Goal: Task Accomplishment & Management: Use online tool/utility

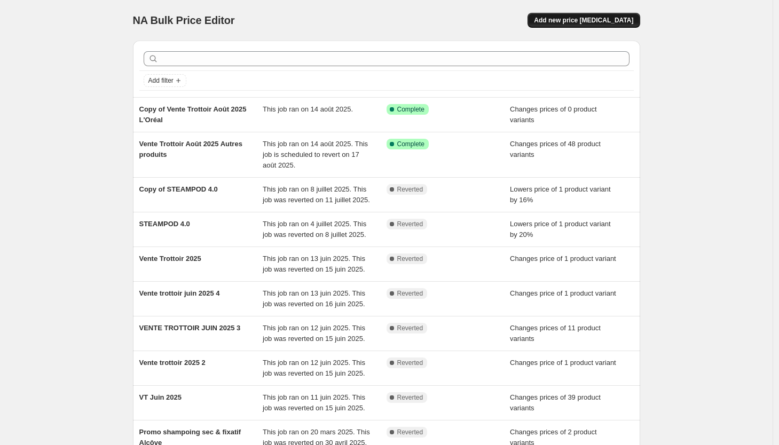
click at [564, 17] on span "Add new price [MEDICAL_DATA]" at bounding box center [583, 20] width 99 height 9
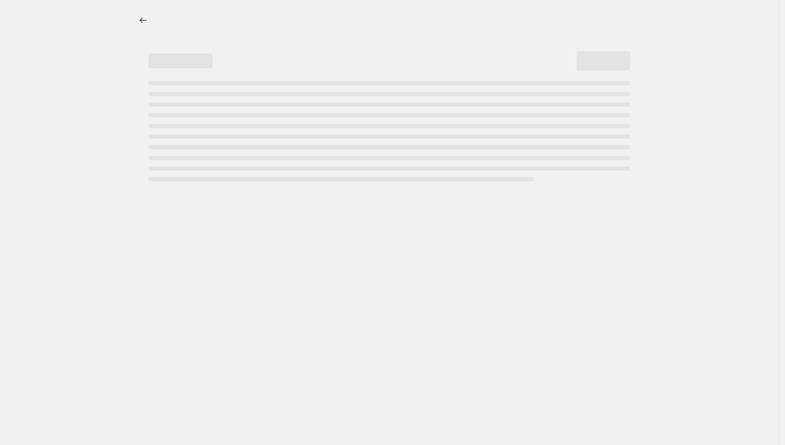
select select "percentage"
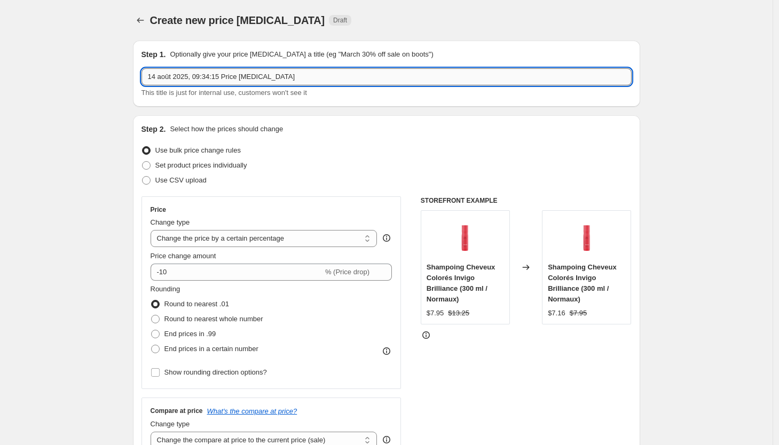
click at [201, 77] on input "14 août 2025, 09:34:15 Price [MEDICAL_DATA]" at bounding box center [386, 76] width 490 height 17
click at [314, 73] on input "14 août 2025, 09:34:15 Price [MEDICAL_DATA]" at bounding box center [386, 76] width 490 height 17
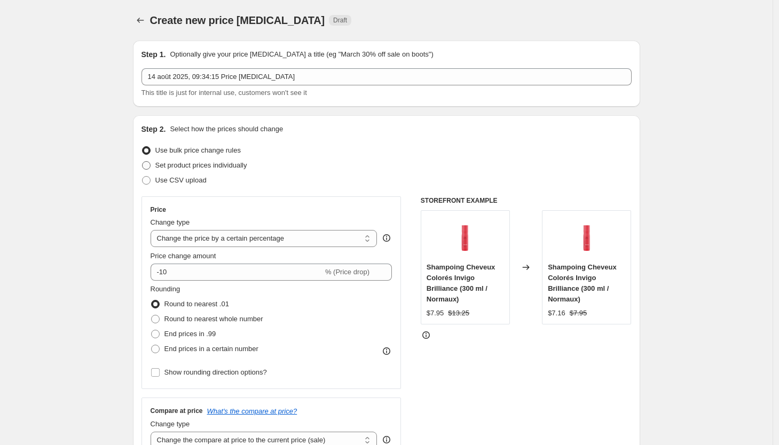
click at [203, 165] on span "Set product prices individually" at bounding box center [201, 165] width 92 height 8
click at [143, 162] on input "Set product prices individually" at bounding box center [142, 161] width 1 height 1
radio input "true"
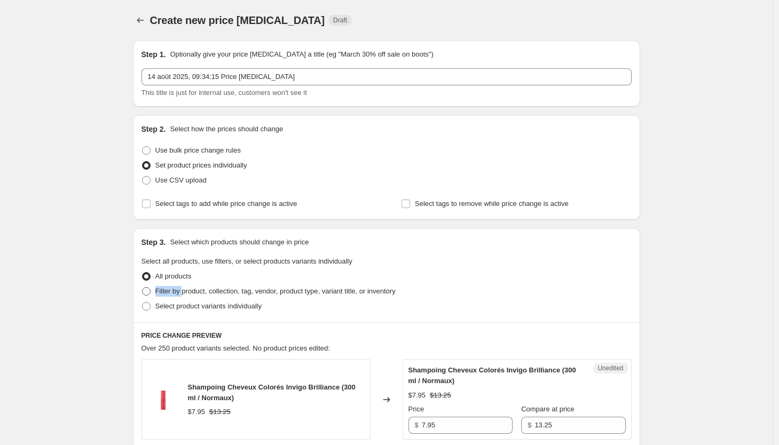
click at [151, 289] on span at bounding box center [146, 291] width 9 height 9
click at [143, 288] on input "Filter by product, collection, tag, vendor, product type, variant title, or inv…" at bounding box center [142, 287] width 1 height 1
radio input "true"
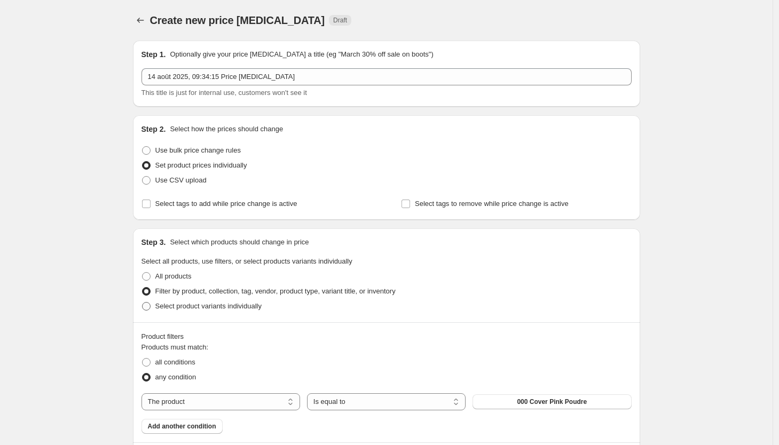
click at [151, 305] on span at bounding box center [146, 306] width 9 height 9
click at [143, 303] on input "Select product variants individually" at bounding box center [142, 302] width 1 height 1
radio input "true"
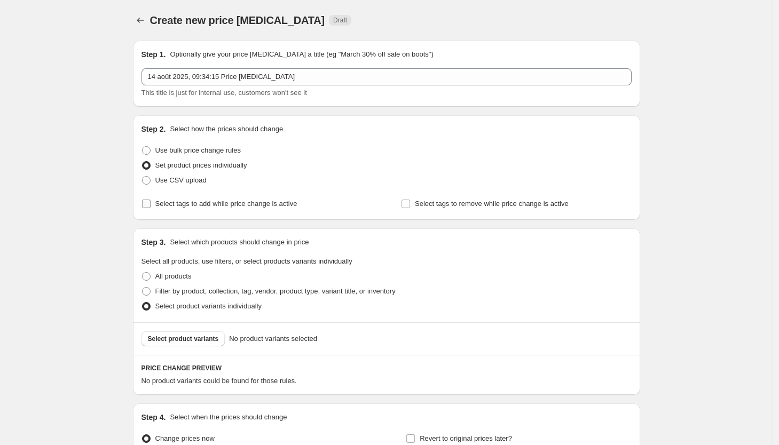
click at [159, 204] on span "Select tags to add while price change is active" at bounding box center [226, 204] width 142 height 8
click at [151, 204] on input "Select tags to add while price change is active" at bounding box center [146, 204] width 9 height 9
checkbox input "true"
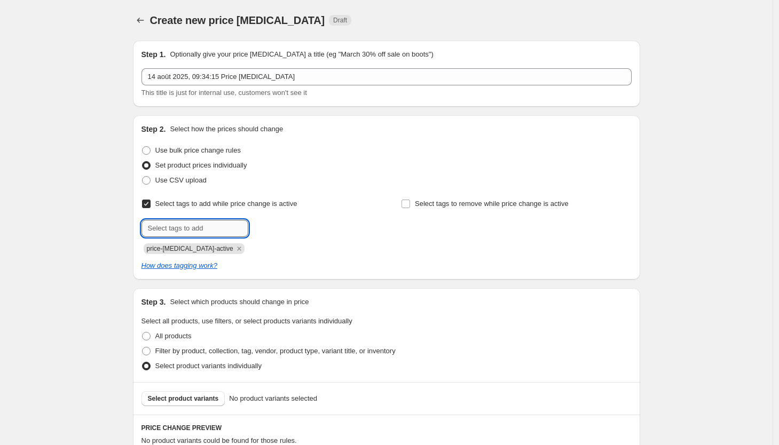
click at [190, 232] on input "text" at bounding box center [194, 228] width 107 height 17
click at [403, 261] on div "How does tagging work?" at bounding box center [386, 266] width 490 height 11
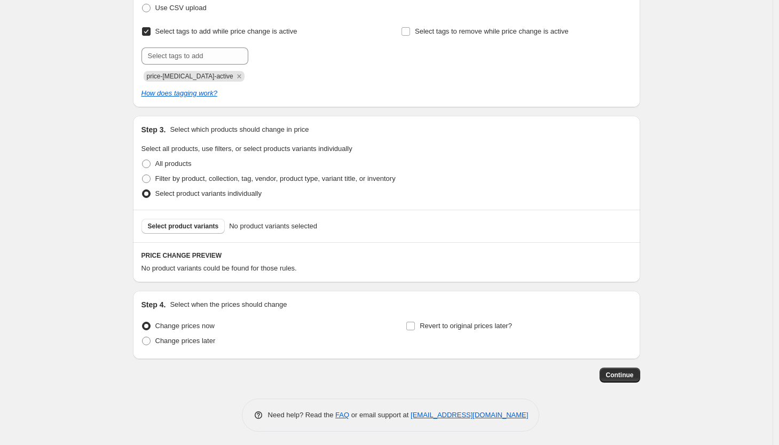
scroll to position [175, 0]
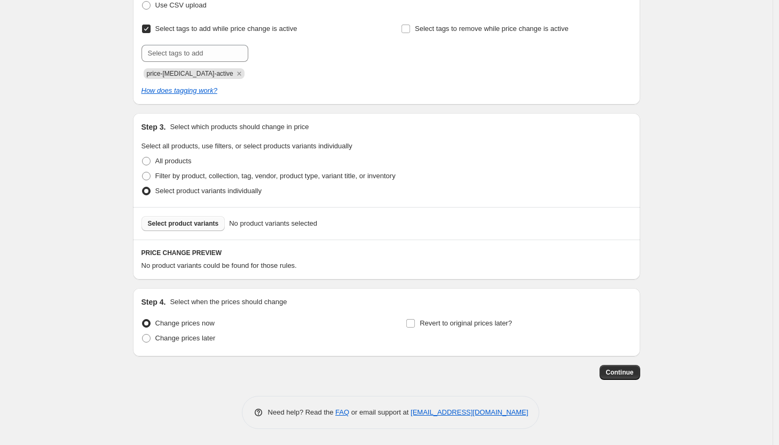
click at [179, 225] on span "Select product variants" at bounding box center [183, 223] width 71 height 9
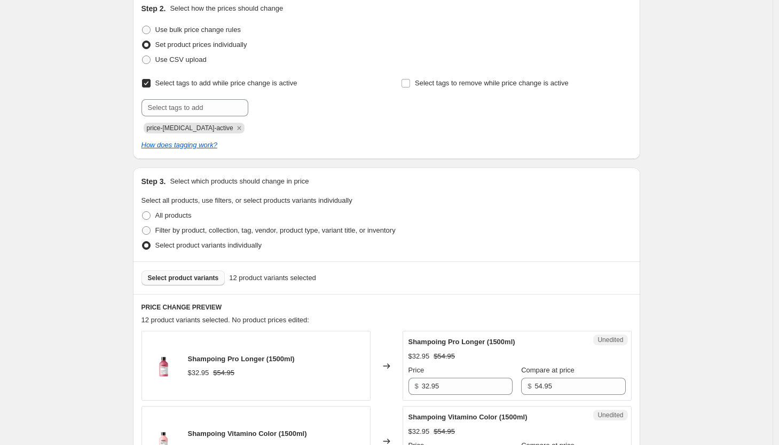
scroll to position [118, 0]
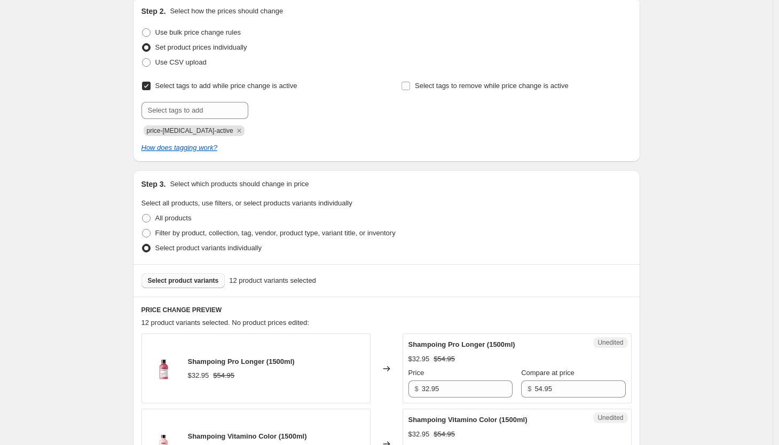
click at [179, 287] on button "Select product variants" at bounding box center [183, 280] width 84 height 15
click at [219, 280] on span "Select product variants" at bounding box center [183, 281] width 71 height 9
click at [182, 278] on span "Select product variants" at bounding box center [183, 281] width 71 height 9
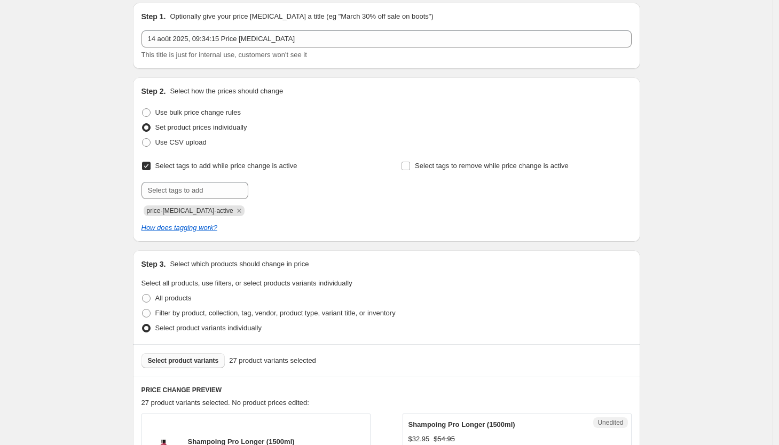
scroll to position [0, 0]
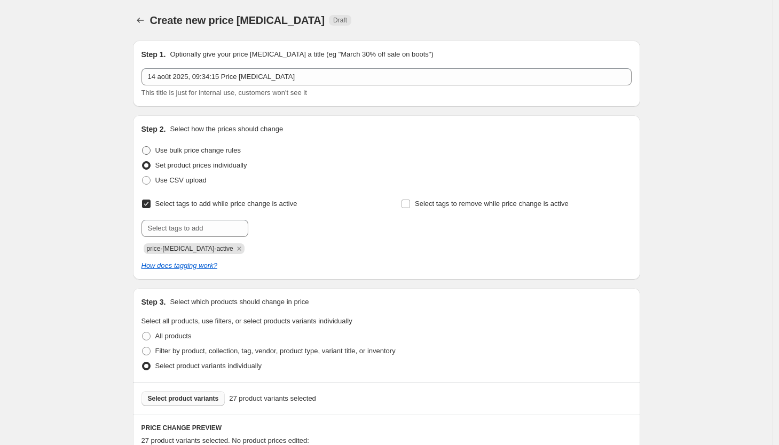
click at [155, 152] on label "Use bulk price change rules" at bounding box center [190, 150] width 99 height 15
click at [143, 147] on input "Use bulk price change rules" at bounding box center [142, 146] width 1 height 1
radio input "true"
select select "percentage"
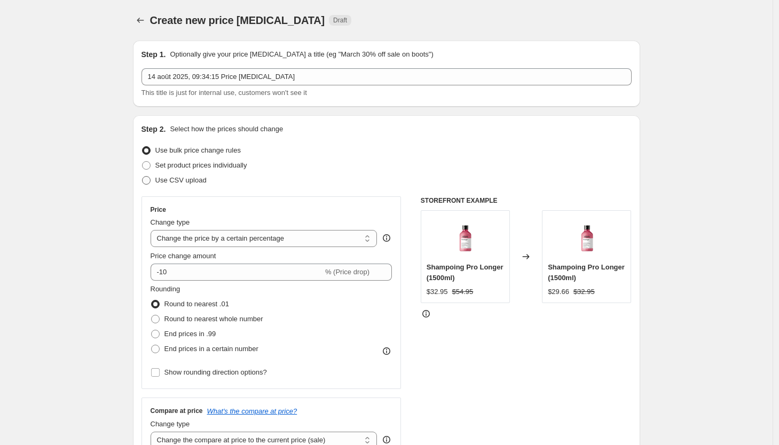
click at [175, 180] on span "Use CSV upload" at bounding box center [180, 180] width 51 height 8
click at [143, 177] on input "Use CSV upload" at bounding box center [142, 176] width 1 height 1
radio input "true"
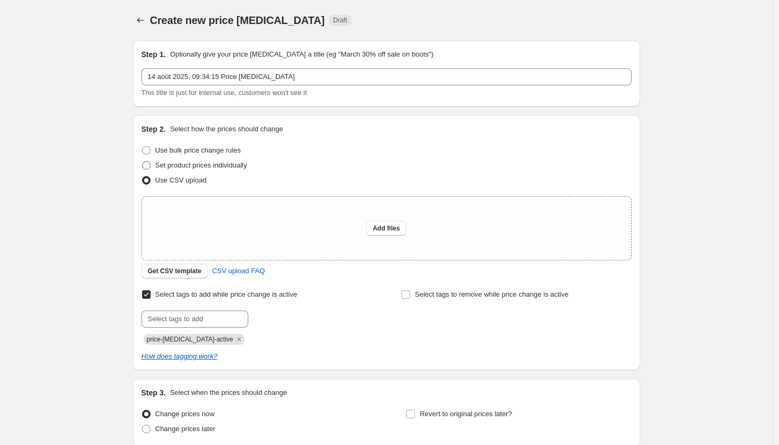
click at [197, 168] on span "Set product prices individually" at bounding box center [201, 165] width 92 height 8
click at [143, 162] on input "Set product prices individually" at bounding box center [142, 161] width 1 height 1
radio input "true"
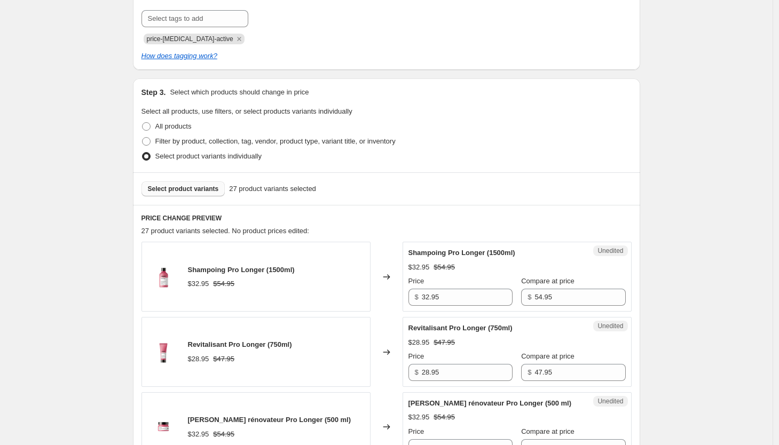
scroll to position [206, 0]
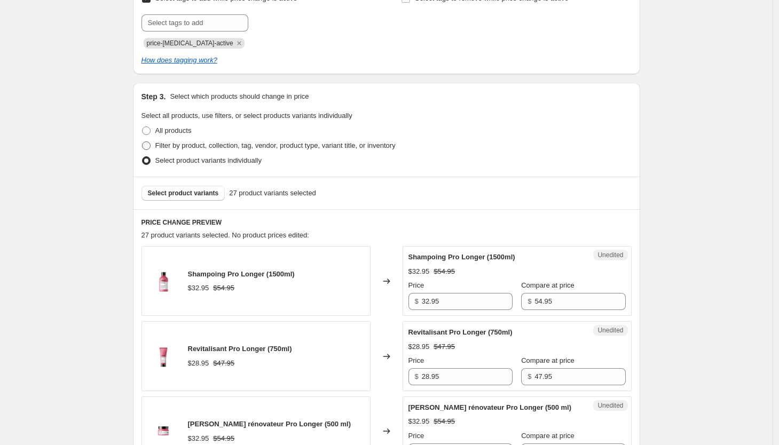
click at [150, 144] on span at bounding box center [146, 145] width 9 height 9
click at [143, 142] on input "Filter by product, collection, tag, vendor, product type, variant title, or inv…" at bounding box center [142, 141] width 1 height 1
radio input "true"
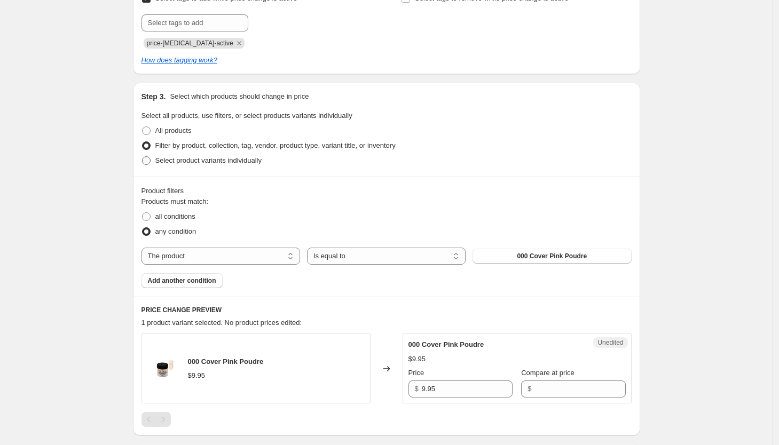
click at [150, 154] on label "Select product variants individually" at bounding box center [201, 160] width 120 height 15
click at [143, 156] on input "Select product variants individually" at bounding box center [142, 156] width 1 height 1
radio input "true"
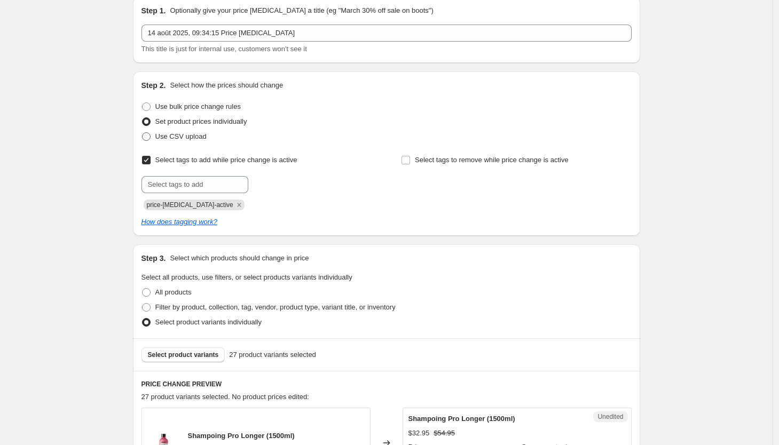
scroll to position [59, 0]
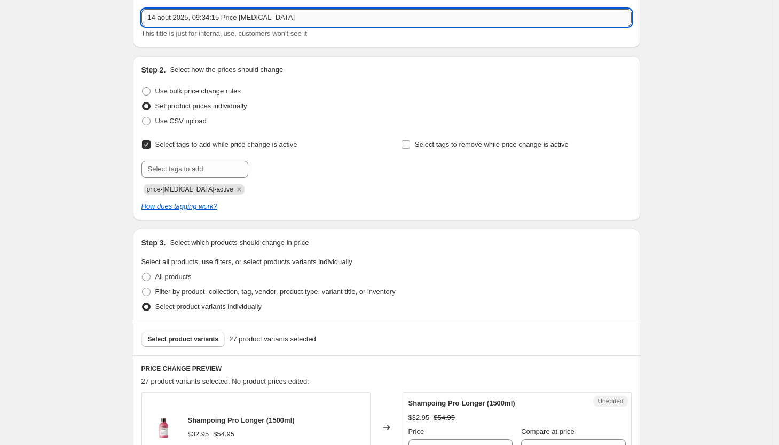
click at [216, 16] on input "14 août 2025, 09:34:15 Price [MEDICAL_DATA]" at bounding box center [386, 17] width 490 height 17
click at [180, 169] on input "text" at bounding box center [194, 169] width 107 height 17
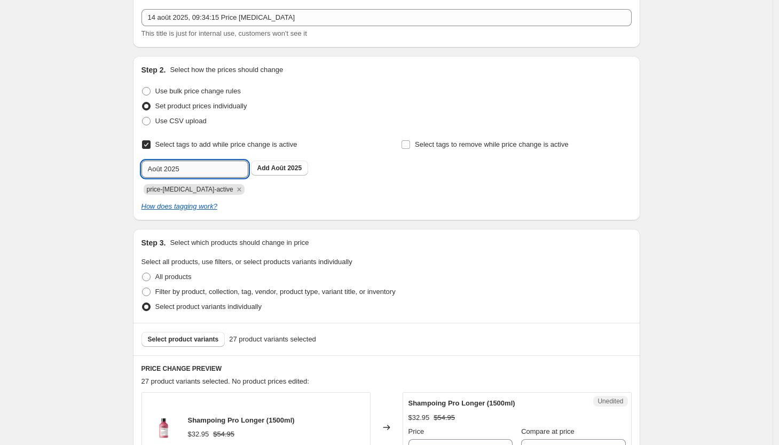
click at [169, 171] on input "Août 2025" at bounding box center [194, 169] width 107 height 17
type input "AOUT2025"
click at [293, 164] on span "Add AOUT2025" at bounding box center [280, 168] width 46 height 9
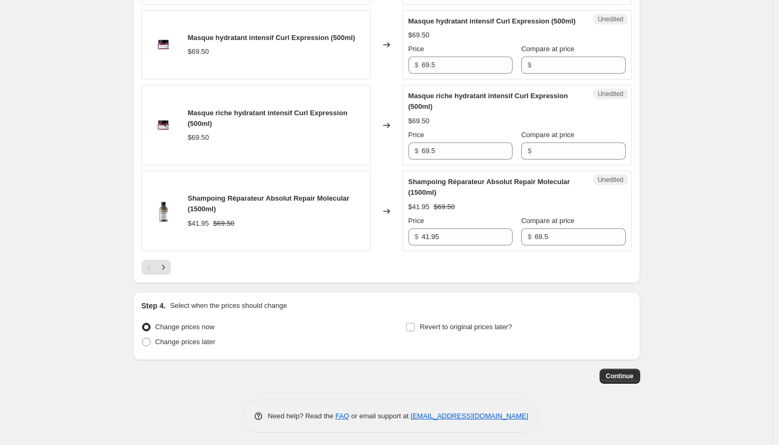
scroll to position [1819, 0]
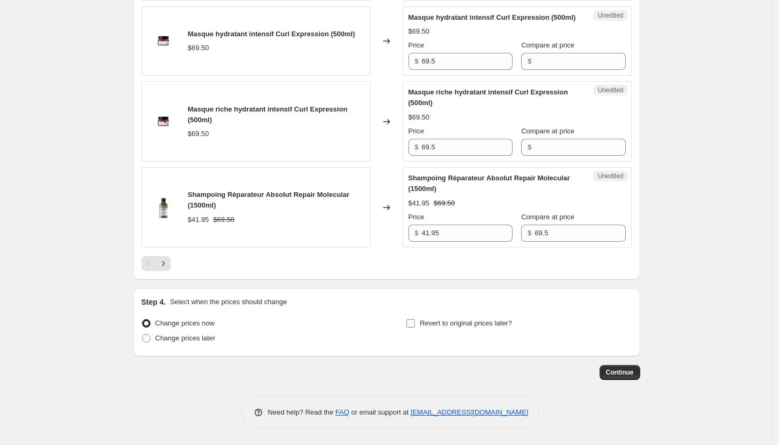
click at [415, 323] on input "Revert to original prices later?" at bounding box center [410, 323] width 9 height 9
checkbox input "true"
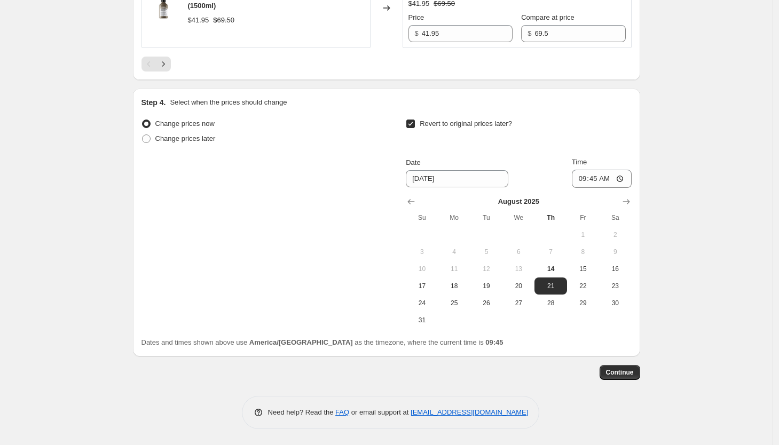
scroll to position [1998, 0]
click at [431, 290] on span "17" at bounding box center [421, 286] width 23 height 9
type input "[DATE]"
click at [601, 188] on input "09:45" at bounding box center [602, 179] width 60 height 18
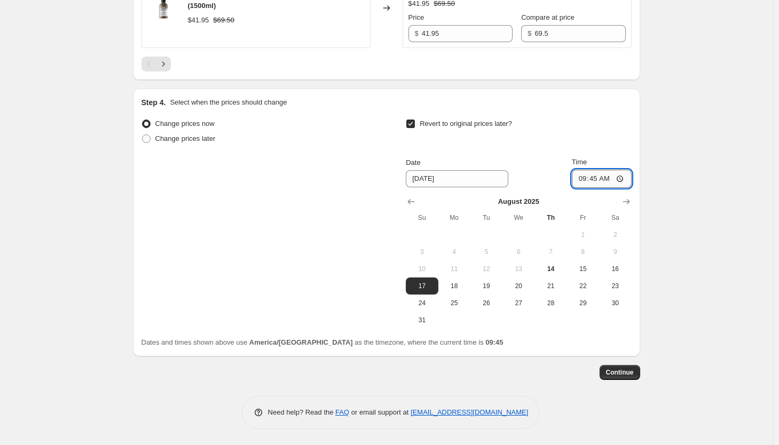
click at [601, 188] on input "09:45" at bounding box center [602, 179] width 60 height 18
click at [606, 188] on input "09:45" at bounding box center [602, 179] width 60 height 18
click at [600, 188] on input "Time" at bounding box center [602, 179] width 60 height 18
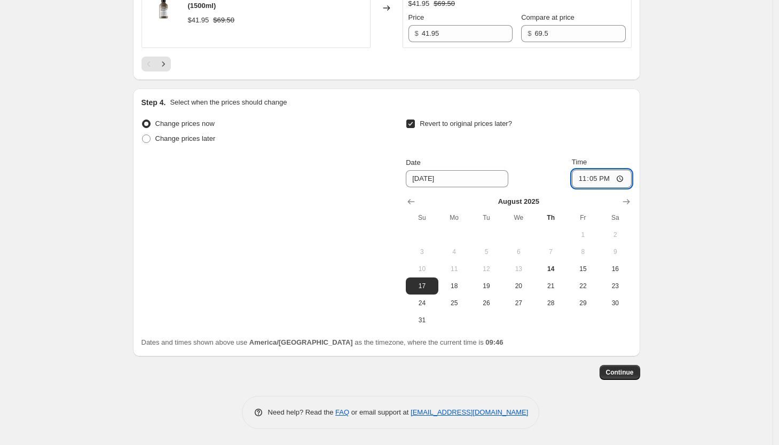
type input "23:59"
click at [619, 377] on span "Continue" at bounding box center [620, 372] width 28 height 9
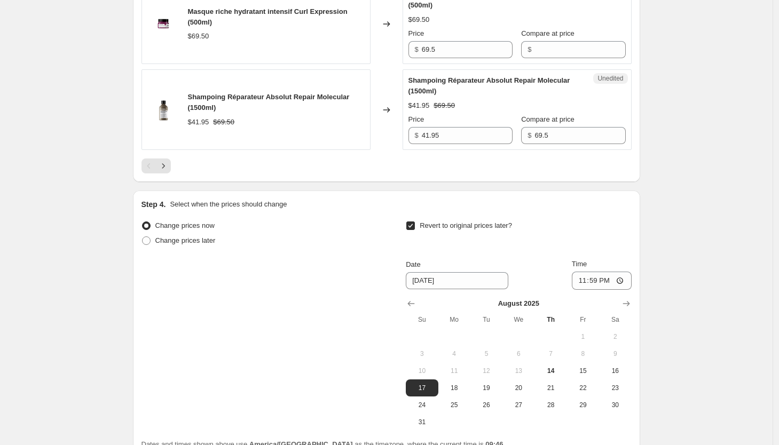
scroll to position [1907, 0]
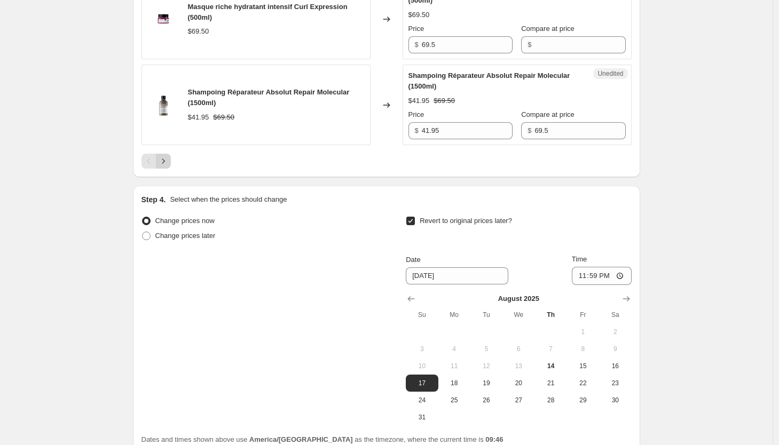
click at [169, 167] on icon "Next" at bounding box center [163, 161] width 11 height 11
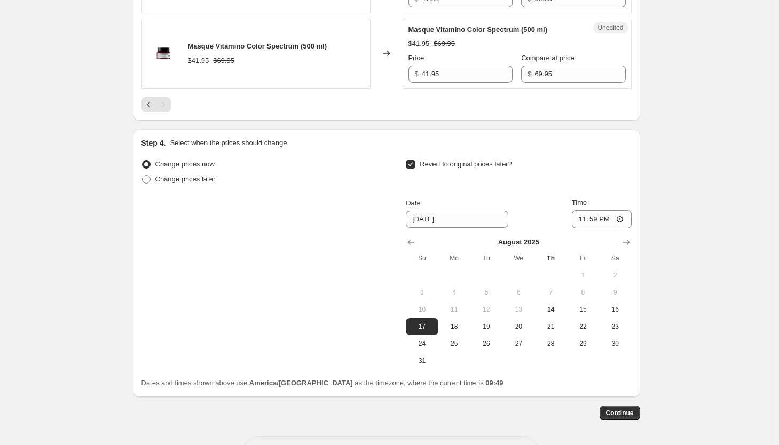
scroll to position [978, 0]
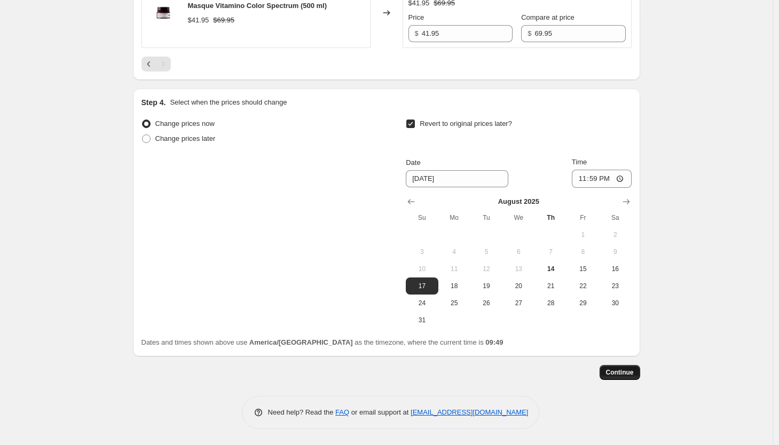
click at [620, 371] on span "Continue" at bounding box center [620, 372] width 28 height 9
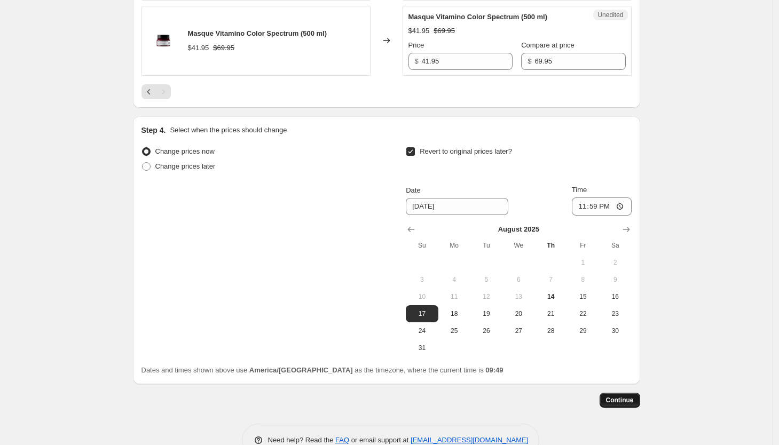
scroll to position [0, 0]
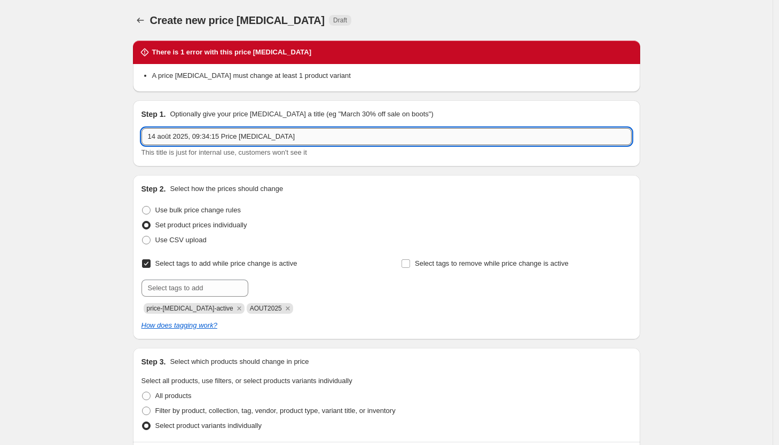
click at [243, 141] on input "14 août 2025, 09:34:15 Price [MEDICAL_DATA]" at bounding box center [386, 136] width 490 height 17
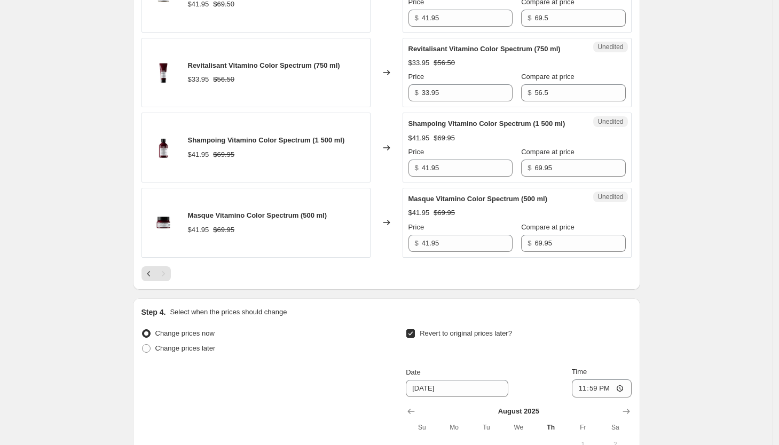
scroll to position [1038, 0]
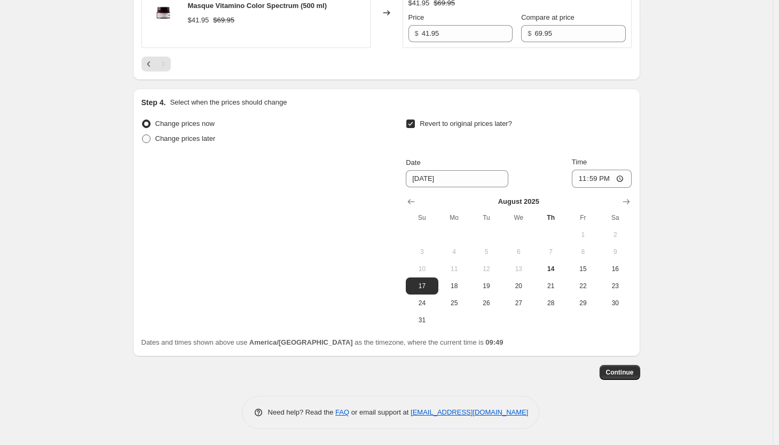
click at [202, 141] on span "Change prices later" at bounding box center [185, 139] width 60 height 8
click at [143, 135] on input "Change prices later" at bounding box center [142, 135] width 1 height 1
radio input "true"
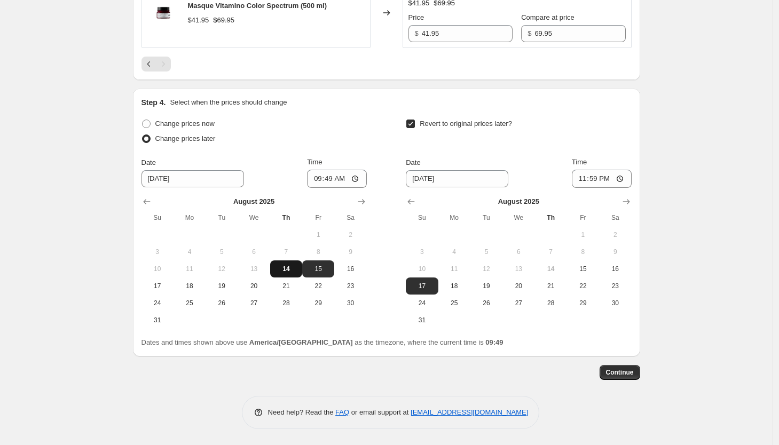
click at [287, 265] on span "14" at bounding box center [285, 269] width 23 height 9
type input "[DATE]"
click at [337, 182] on input "09:49" at bounding box center [337, 179] width 60 height 18
click at [343, 178] on input "09:49" at bounding box center [337, 179] width 60 height 18
type input "09:50"
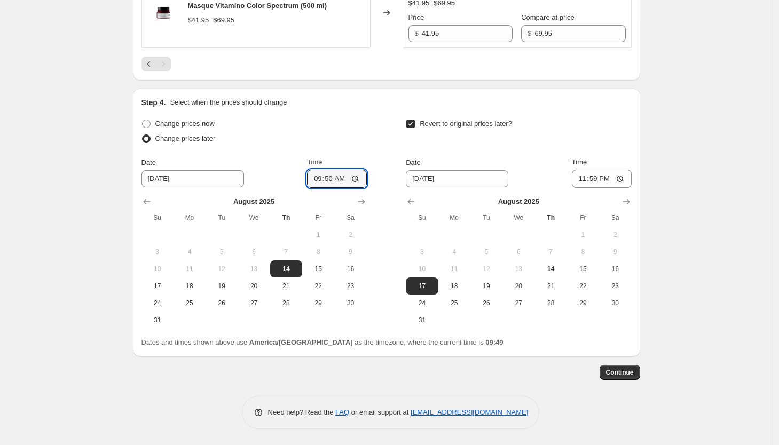
click at [537, 398] on div "Need help? Read the FAQ or email support at [EMAIL_ADDRESS][DOMAIN_NAME]" at bounding box center [391, 412] width 298 height 33
click at [610, 376] on span "Continue" at bounding box center [620, 372] width 28 height 9
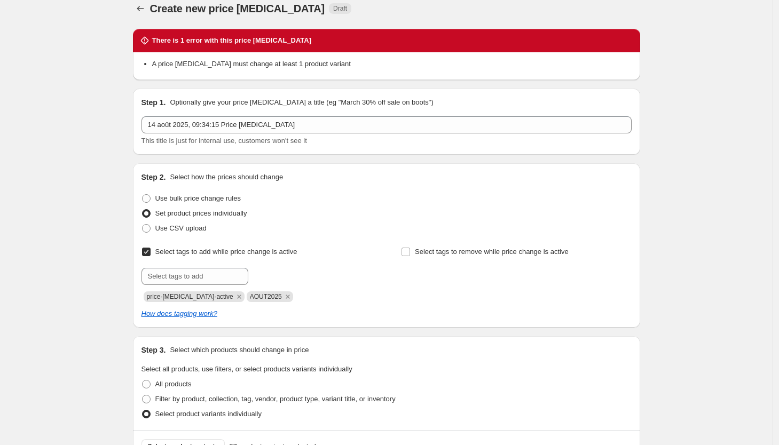
scroll to position [0, 0]
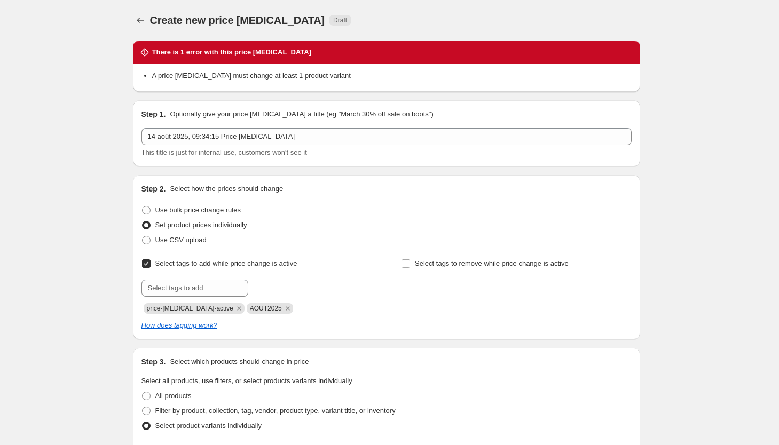
click at [610, 376] on fieldset "Select all products, use filters, or select products variants individually All …" at bounding box center [386, 405] width 490 height 58
click at [141, 19] on icon "Price change jobs" at bounding box center [140, 20] width 11 height 11
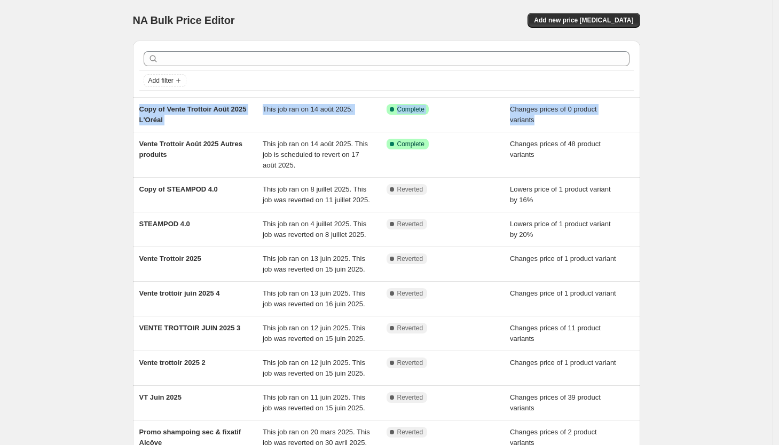
drag, startPoint x: 704, startPoint y: 129, endPoint x: 705, endPoint y: 97, distance: 32.0
click at [705, 97] on div "NA Bulk Price Editor. This page is ready NA Bulk Price Editor Add new price [ME…" at bounding box center [386, 280] width 773 height 561
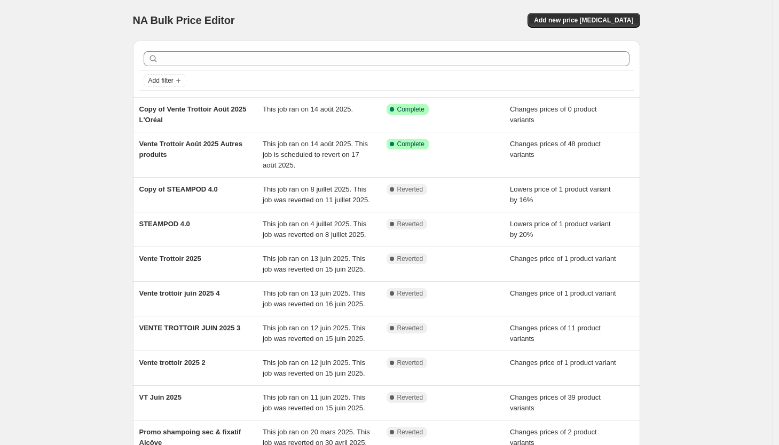
click at [734, 108] on div "NA Bulk Price Editor. This page is ready NA Bulk Price Editor Add new price [ME…" at bounding box center [386, 280] width 773 height 561
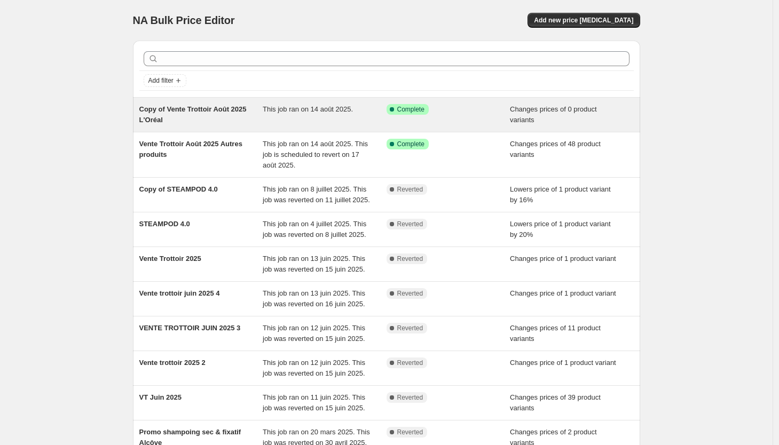
click at [165, 114] on div "Copy of Vente Trottoir Août 2025 L'Oréal" at bounding box center [201, 114] width 124 height 21
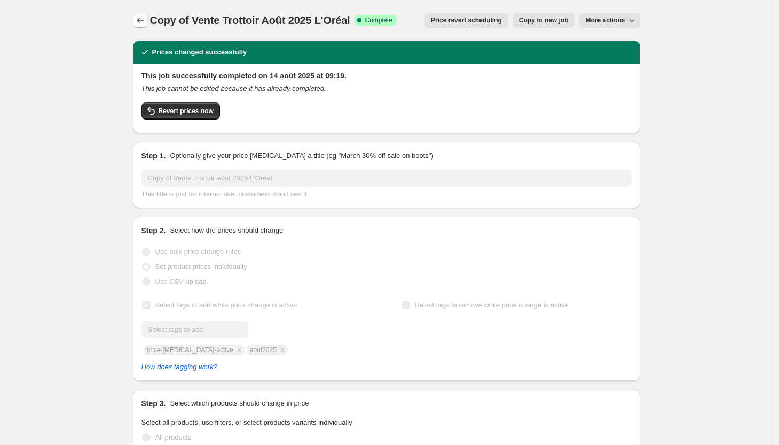
click at [146, 20] on icon "Price change jobs" at bounding box center [140, 20] width 11 height 11
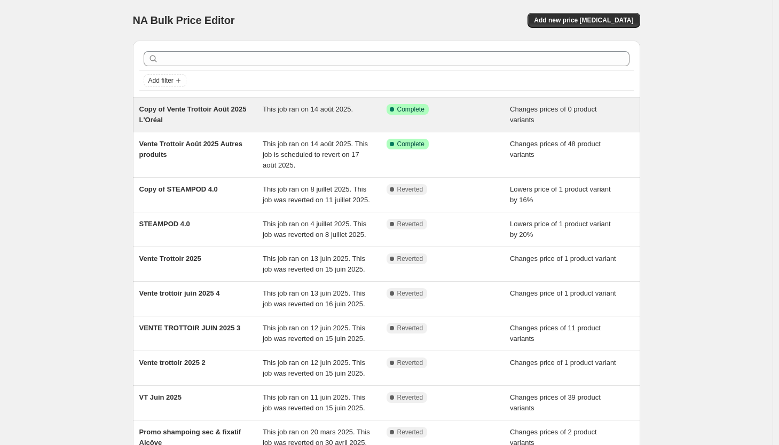
click at [178, 112] on span "Copy of Vente Trottoir Août 2025 L'Oréal" at bounding box center [192, 114] width 107 height 19
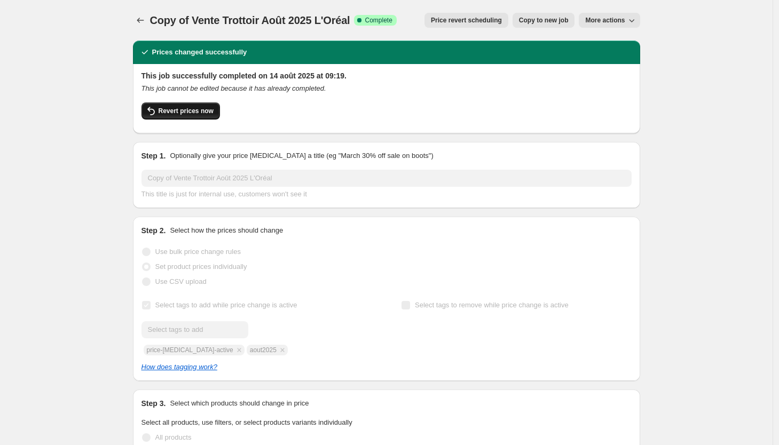
click at [182, 111] on span "Revert prices now" at bounding box center [186, 111] width 55 height 9
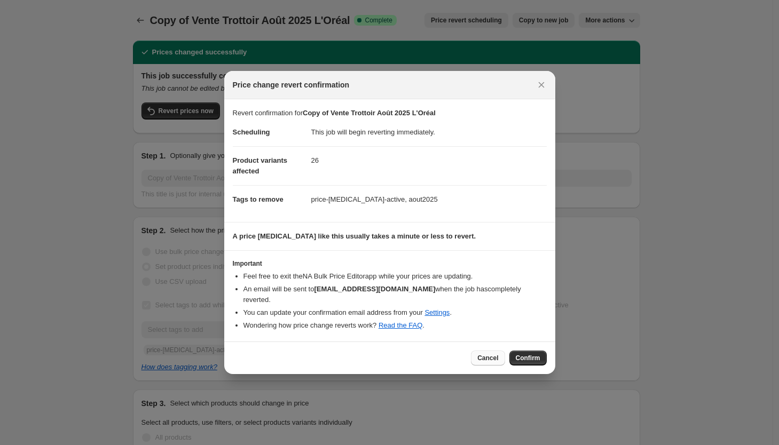
click at [483, 356] on span "Cancel" at bounding box center [487, 358] width 21 height 9
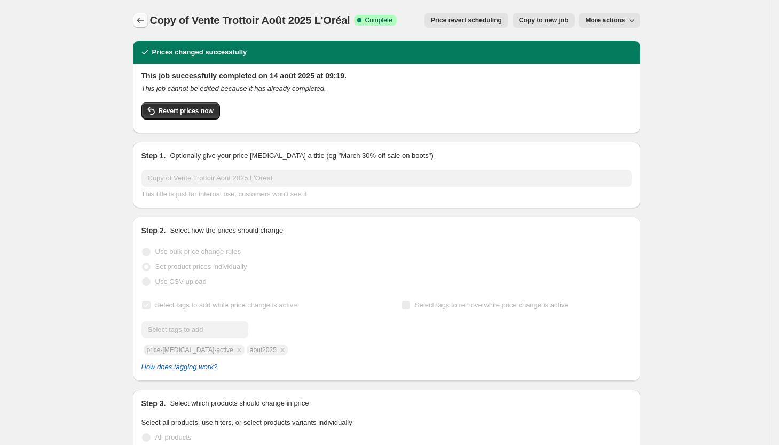
click at [143, 20] on icon "Price change jobs" at bounding box center [140, 20] width 11 height 11
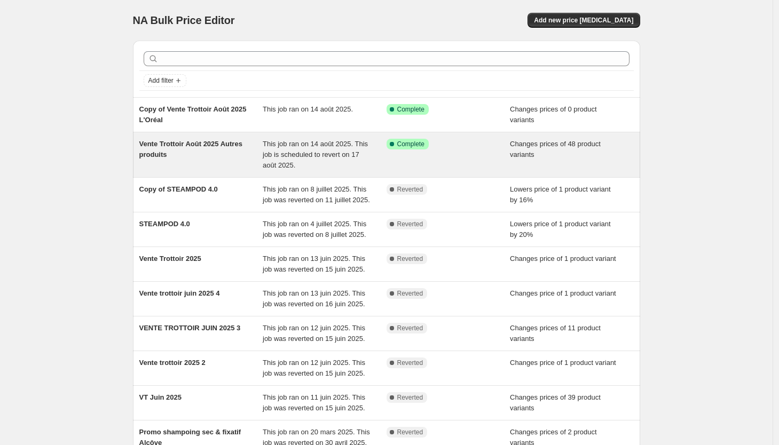
click at [352, 161] on div "This job ran on 14 août 2025. This job is scheduled to revert on 17 août 2025." at bounding box center [325, 155] width 124 height 32
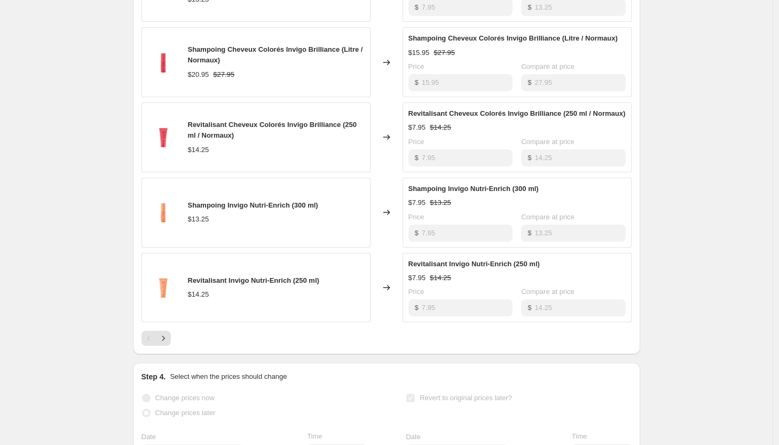
scroll to position [509, 0]
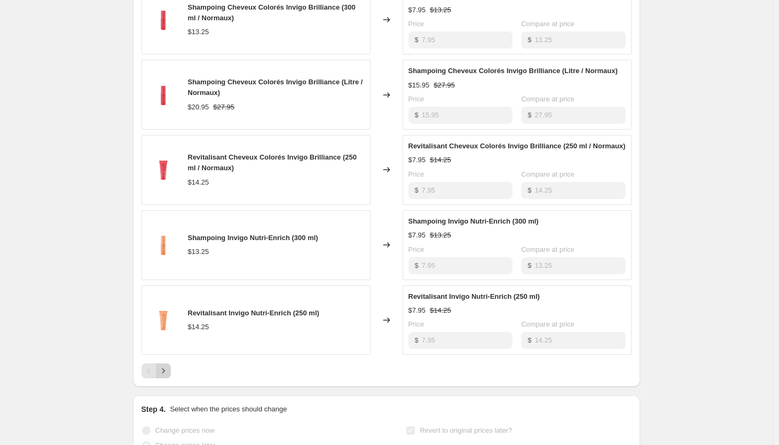
click at [169, 376] on icon "Next" at bounding box center [163, 371] width 11 height 11
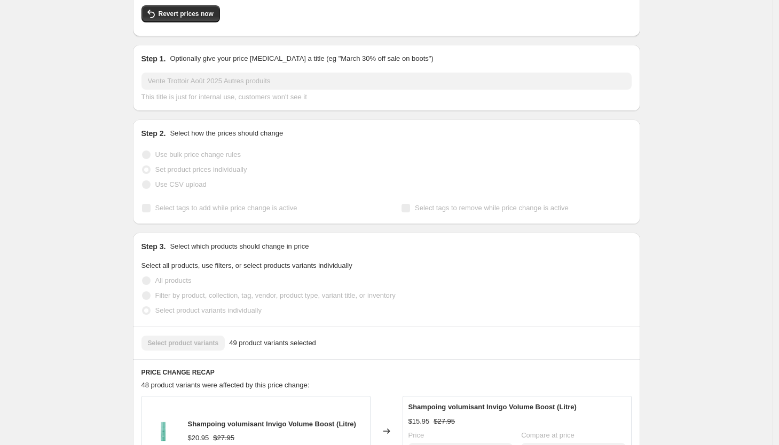
scroll to position [0, 0]
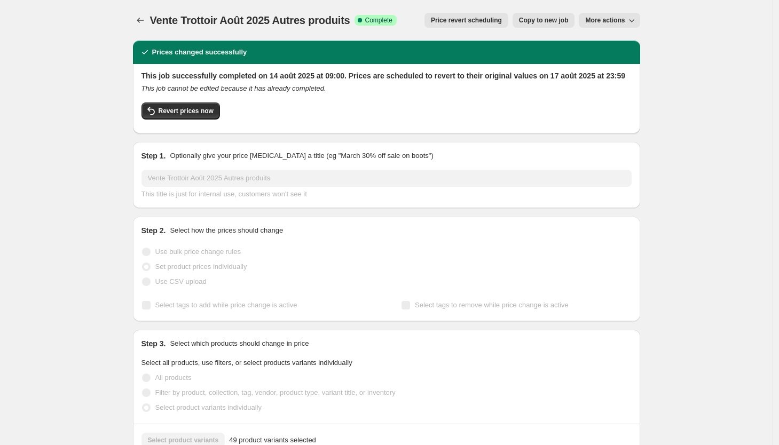
click at [537, 25] on button "Copy to new job" at bounding box center [544, 20] width 62 height 15
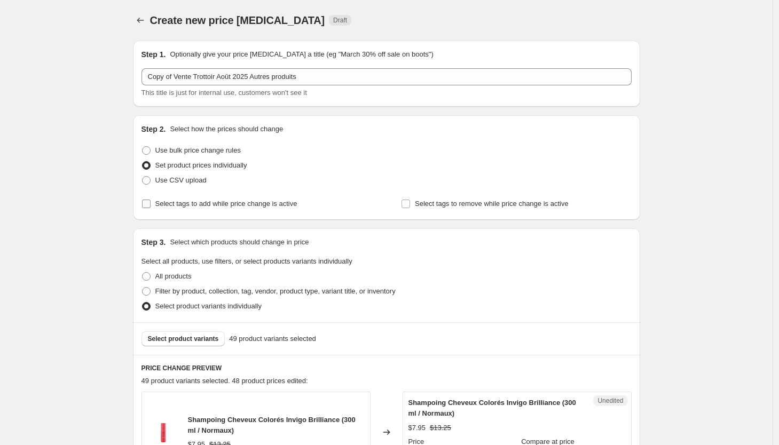
click at [204, 204] on span "Select tags to add while price change is active" at bounding box center [226, 204] width 142 height 8
click at [151, 204] on input "Select tags to add while price change is active" at bounding box center [146, 204] width 9 height 9
checkbox input "true"
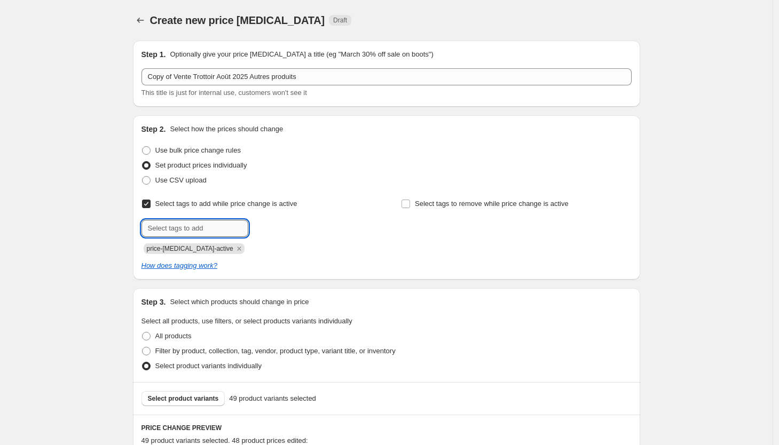
click at [198, 227] on input "text" at bounding box center [194, 228] width 107 height 17
type input "AOUT2025"
click at [277, 232] on button "Add AOUT2025" at bounding box center [280, 227] width 59 height 15
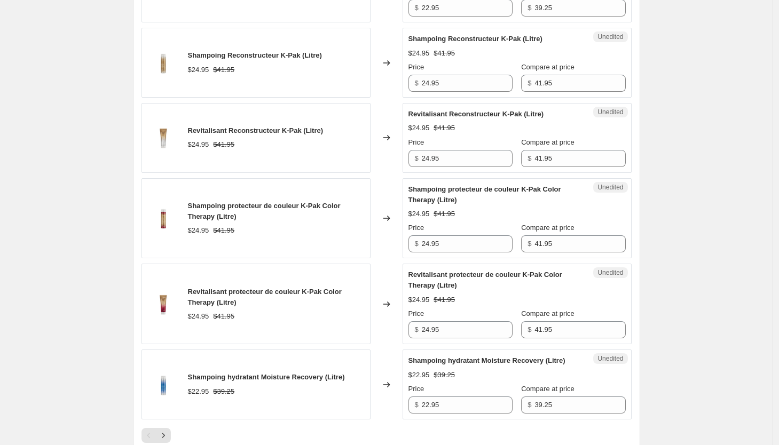
scroll to position [1830, 0]
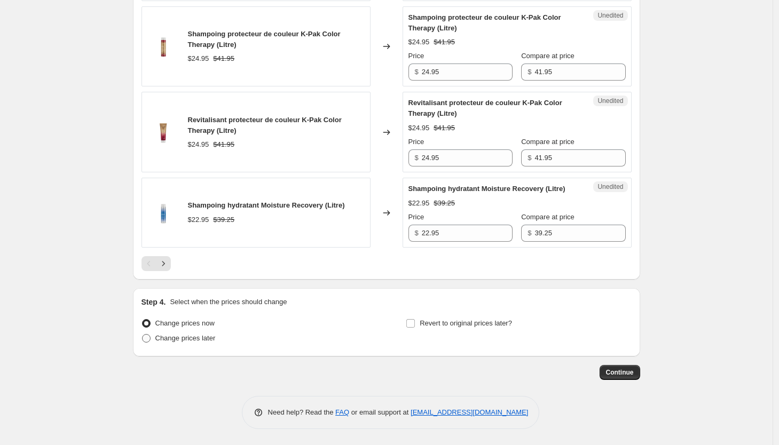
click at [176, 341] on span "Change prices later" at bounding box center [185, 338] width 60 height 8
click at [143, 335] on input "Change prices later" at bounding box center [142, 334] width 1 height 1
radio input "true"
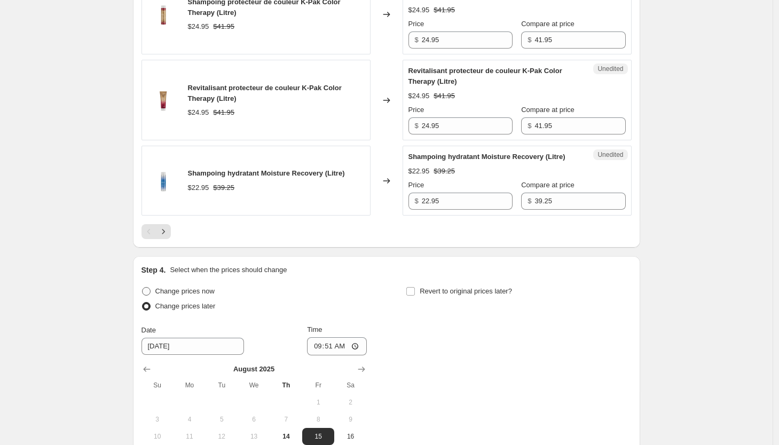
click at [180, 295] on span "Change prices now" at bounding box center [184, 291] width 59 height 8
click at [143, 288] on input "Change prices now" at bounding box center [142, 287] width 1 height 1
radio input "true"
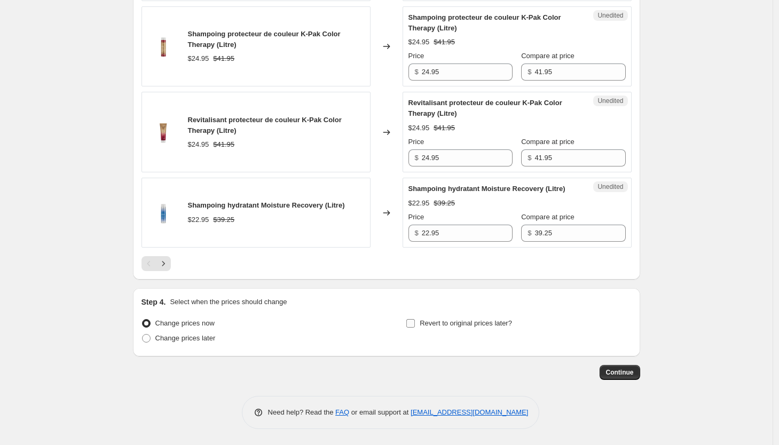
click at [415, 320] on input "Revert to original prices later?" at bounding box center [410, 323] width 9 height 9
checkbox input "true"
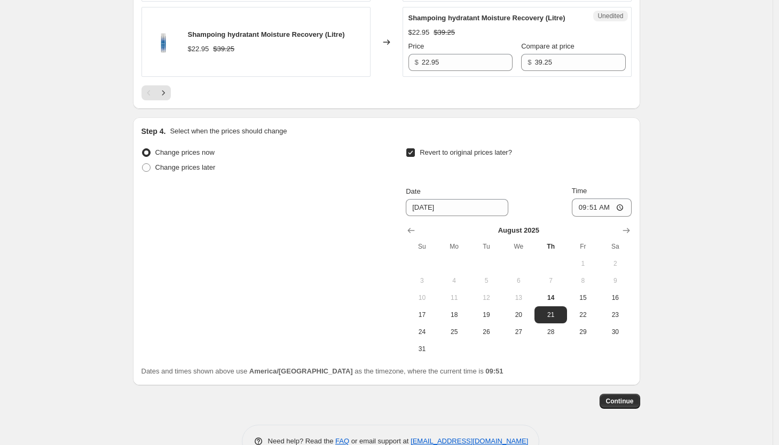
scroll to position [1982, 0]
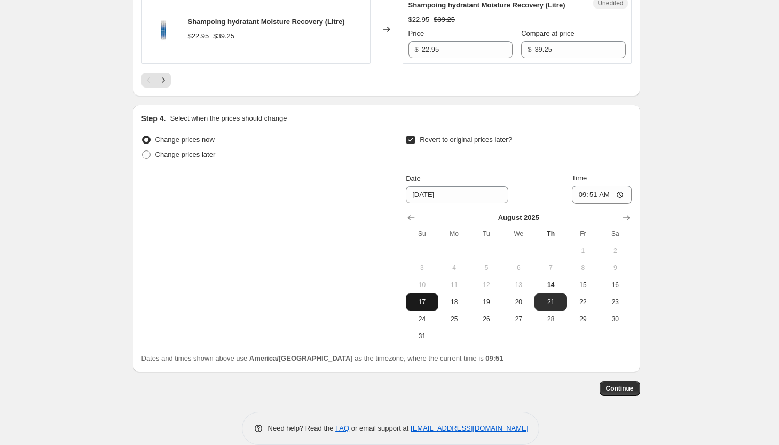
click at [426, 306] on span "17" at bounding box center [421, 302] width 23 height 9
type input "[DATE]"
click at [604, 204] on input "09:51" at bounding box center [602, 195] width 60 height 18
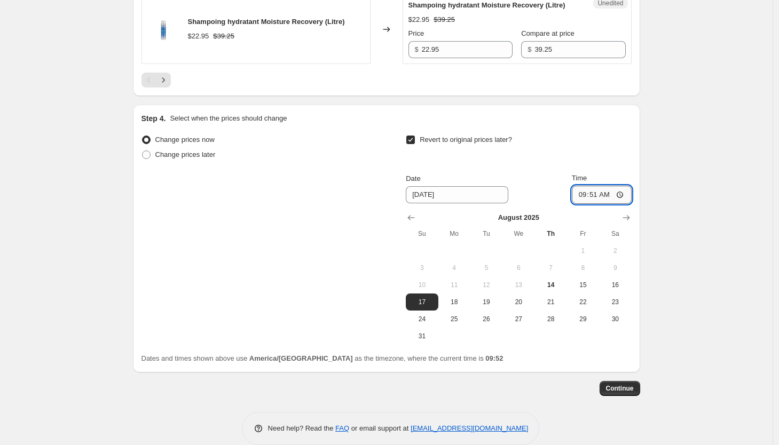
click at [597, 204] on input "09:51" at bounding box center [602, 195] width 60 height 18
type input "05:51"
click at [598, 204] on input "05:35" at bounding box center [602, 195] width 60 height 18
type input "23:59"
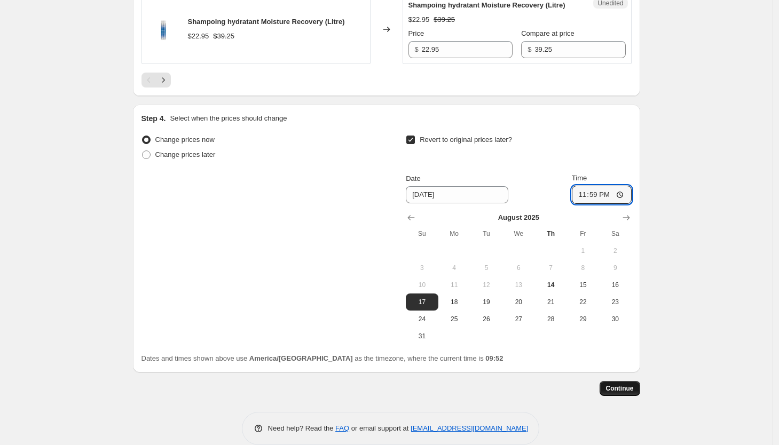
click at [617, 393] on span "Continue" at bounding box center [620, 388] width 28 height 9
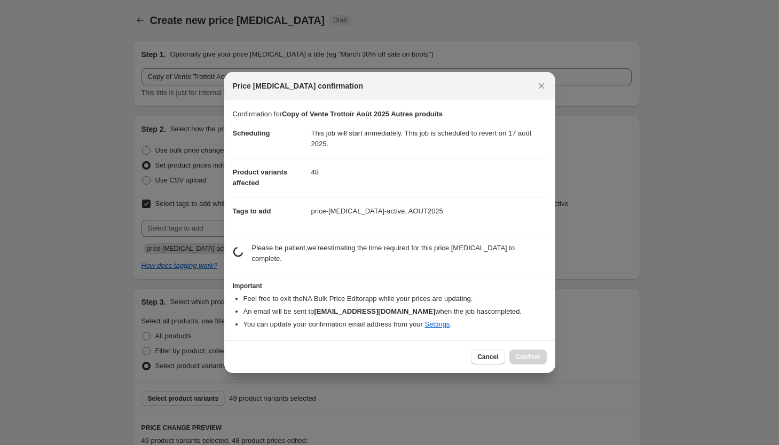
scroll to position [0, 0]
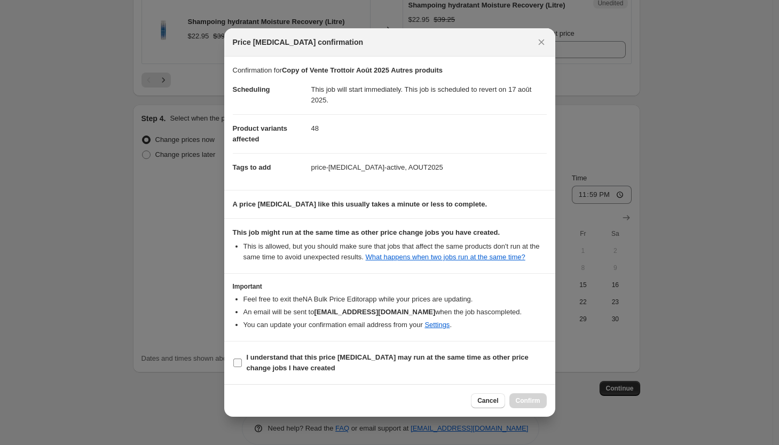
click at [263, 367] on b "I understand that this price [MEDICAL_DATA] may run at the same time as other p…" at bounding box center [388, 362] width 282 height 19
click at [242, 367] on input "I understand that this price [MEDICAL_DATA] may run at the same time as other p…" at bounding box center [237, 363] width 9 height 9
checkbox input "true"
click at [527, 404] on span "Confirm" at bounding box center [528, 401] width 25 height 9
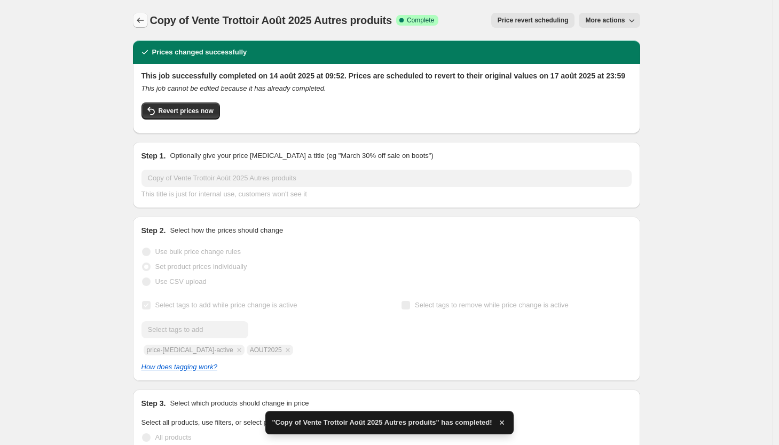
click at [146, 21] on icon "Price change jobs" at bounding box center [140, 20] width 11 height 11
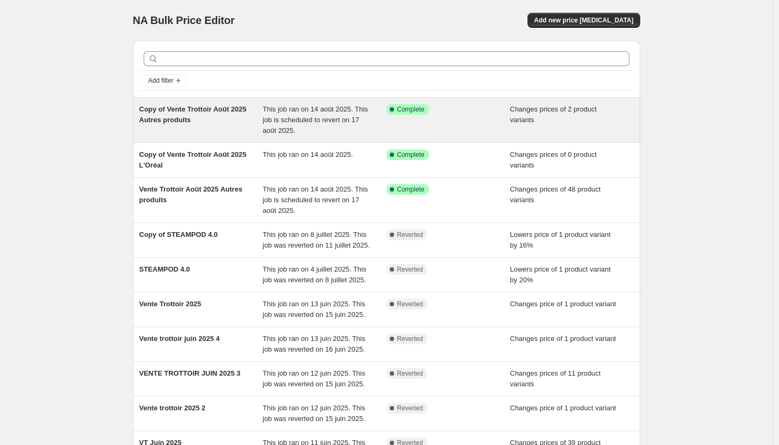
click at [528, 127] on div "Changes prices of 2 product variants" at bounding box center [572, 120] width 124 height 32
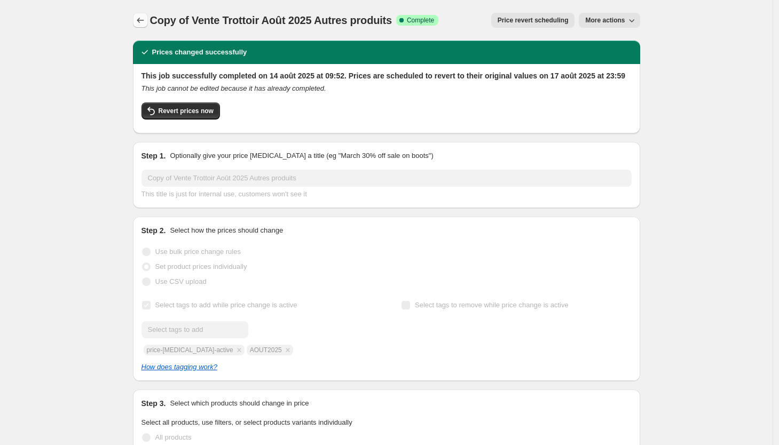
click at [140, 21] on icon "Price change jobs" at bounding box center [140, 20] width 7 height 5
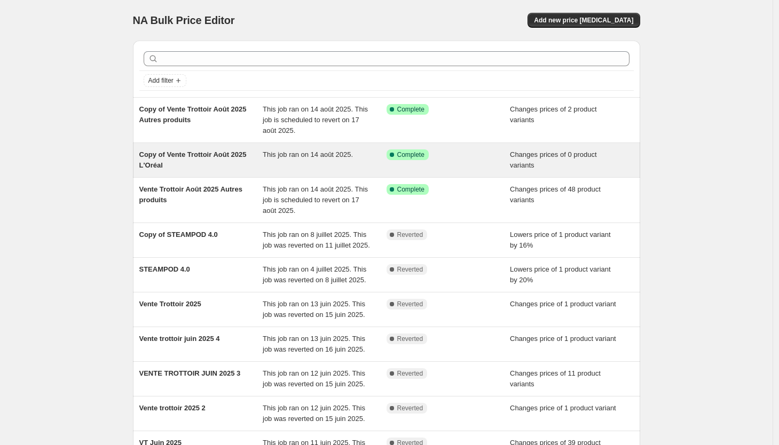
click at [281, 151] on span "This job ran on 14 août 2025." at bounding box center [308, 155] width 90 height 8
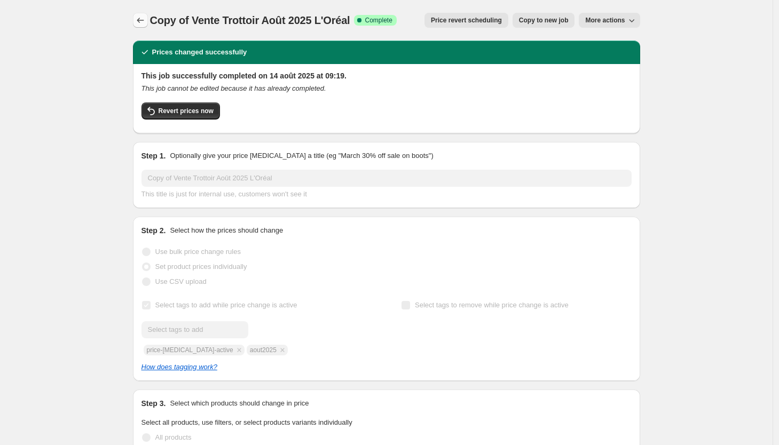
click at [139, 22] on icon "Price change jobs" at bounding box center [140, 20] width 11 height 11
